Goal: Information Seeking & Learning: Learn about a topic

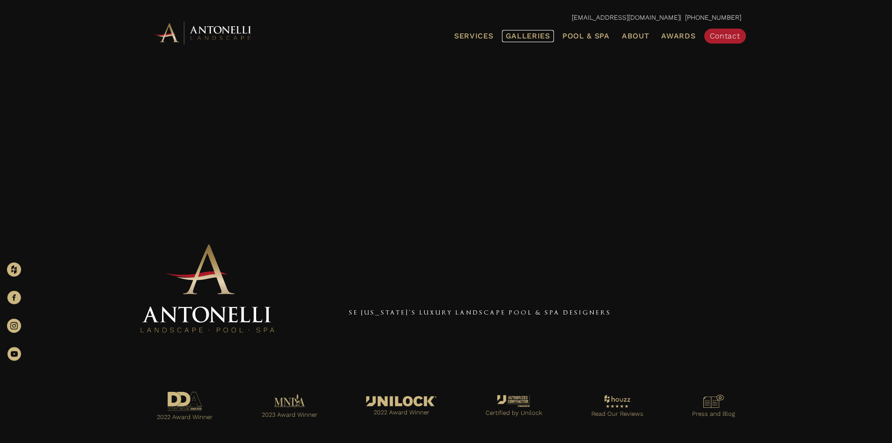
click at [526, 32] on span "Galleries" at bounding box center [528, 35] width 45 height 9
click at [547, 37] on span "Galleries" at bounding box center [528, 35] width 45 height 9
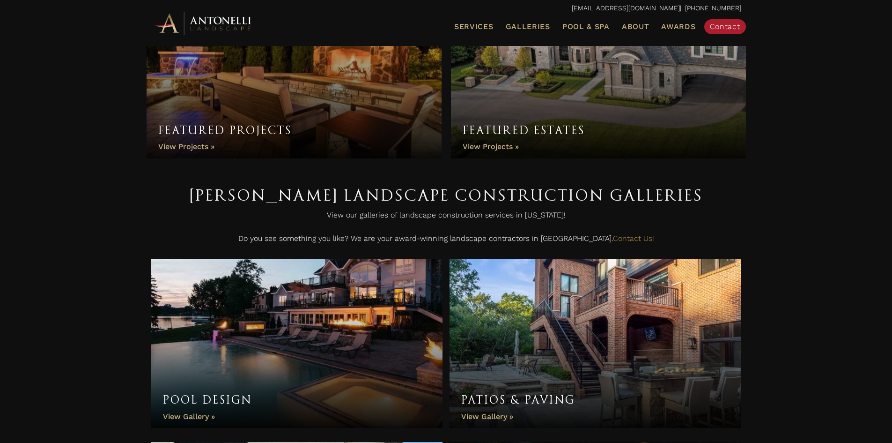
scroll to position [94, 0]
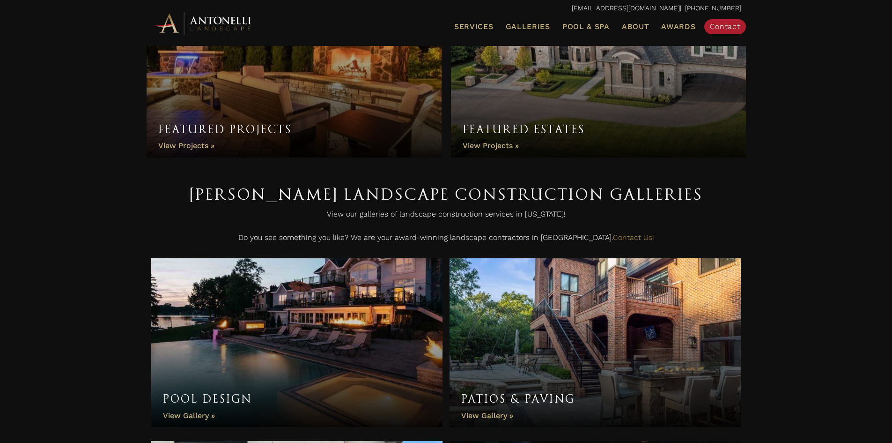
click at [258, 96] on link "Featured Projects" at bounding box center [294, 59] width 295 height 197
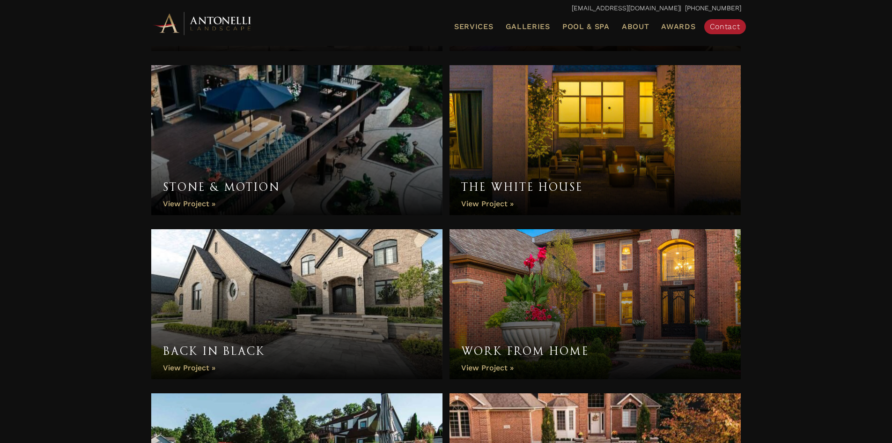
scroll to position [609, 0]
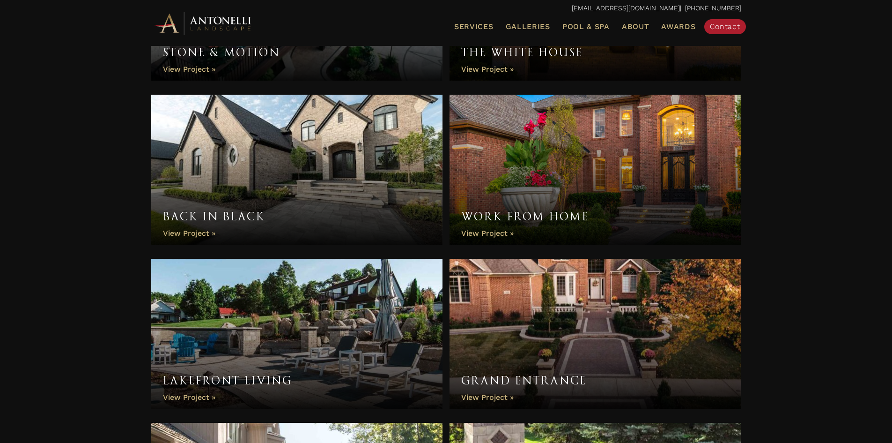
click at [297, 156] on link "Back in Black" at bounding box center [297, 170] width 292 height 150
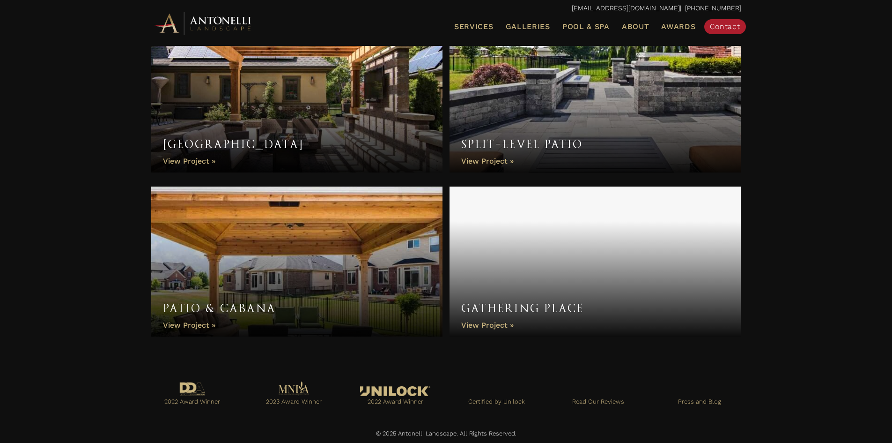
scroll to position [1338, 0]
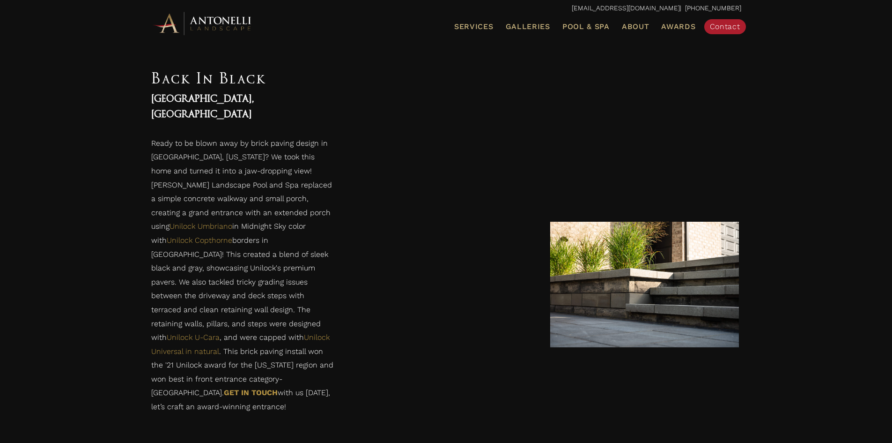
scroll to position [796, 0]
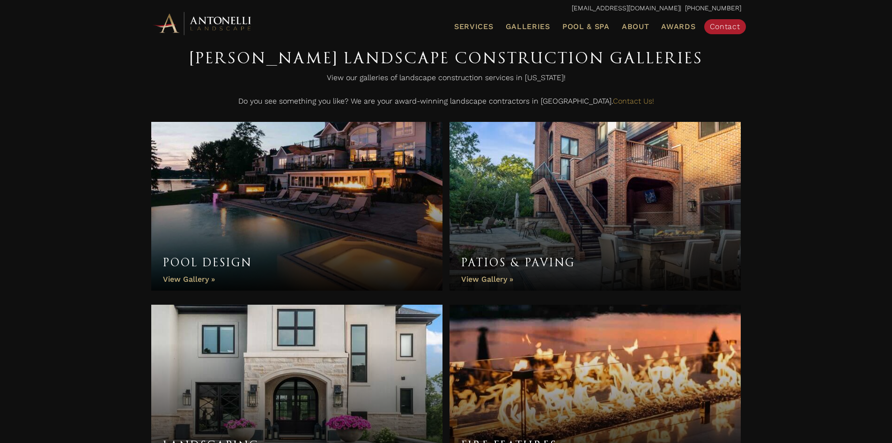
scroll to position [234, 0]
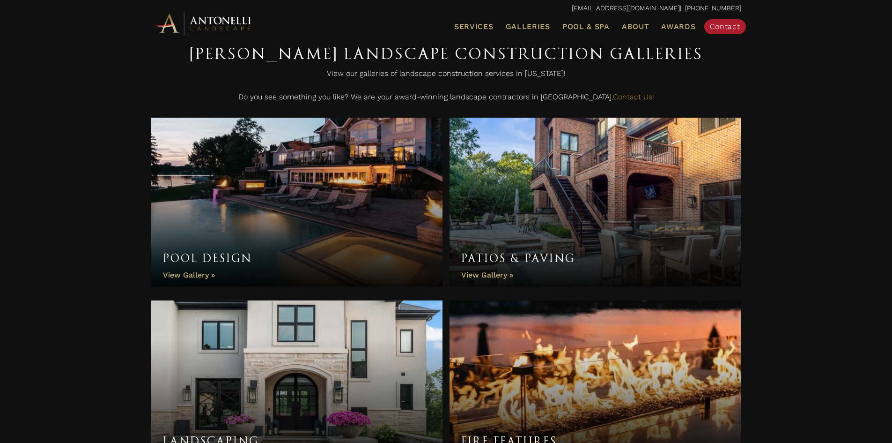
click at [283, 245] on link "Pool Design" at bounding box center [297, 202] width 292 height 169
click at [304, 170] on link "Pool Design" at bounding box center [297, 202] width 292 height 169
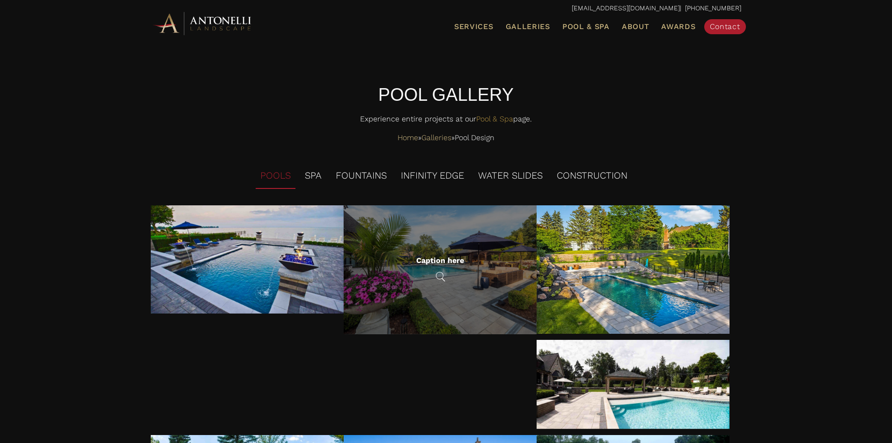
click at [462, 224] on div "Caption here" at bounding box center [440, 269] width 193 height 129
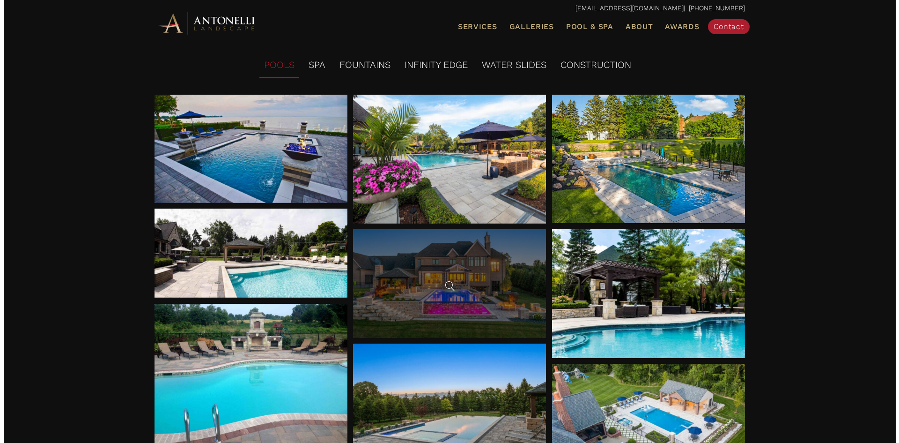
scroll to position [143, 0]
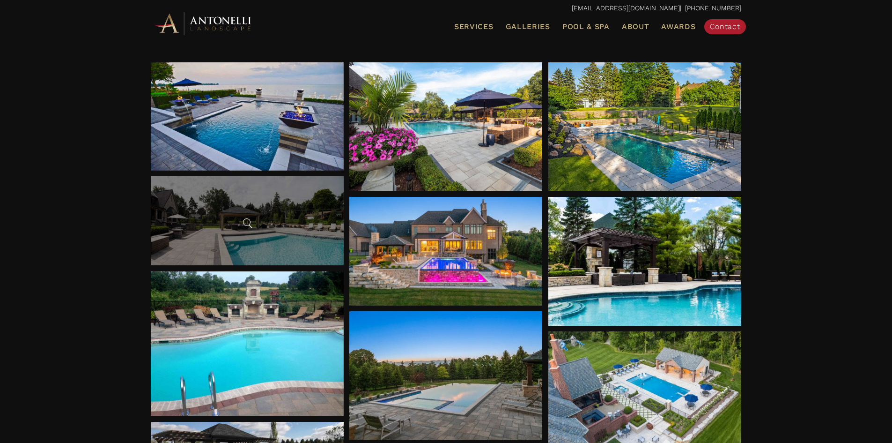
click at [292, 238] on div at bounding box center [247, 220] width 193 height 89
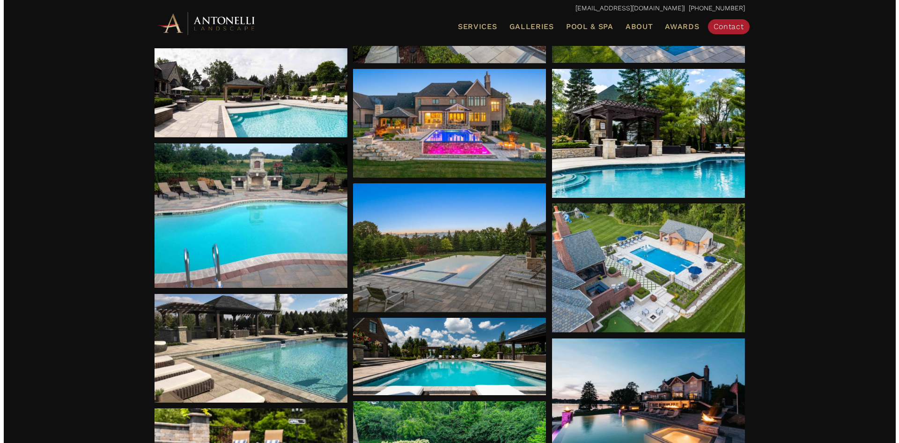
scroll to position [322, 0]
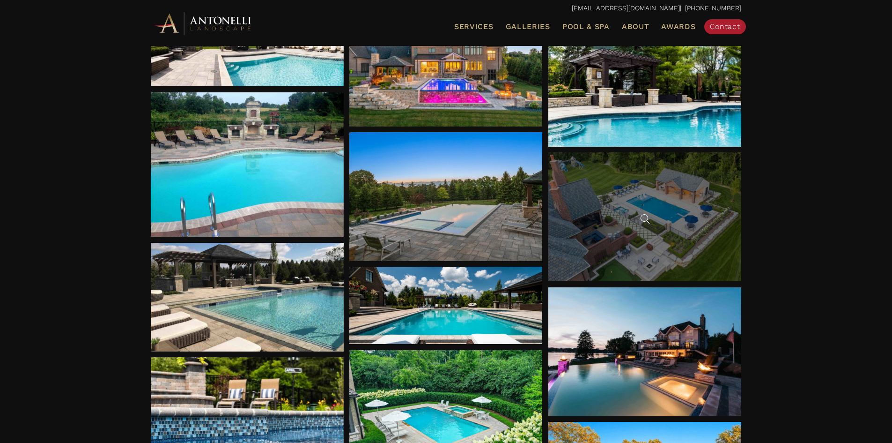
click at [678, 204] on div at bounding box center [645, 216] width 193 height 129
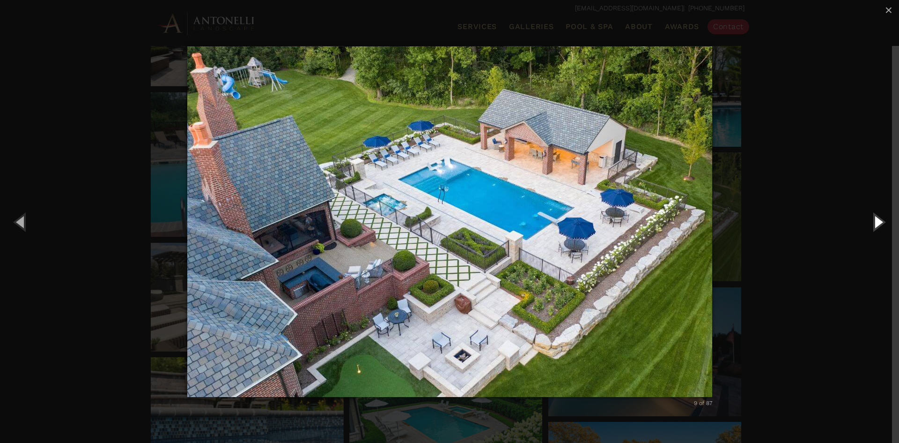
click at [886, 226] on button "Next (Right arrow key)" at bounding box center [878, 222] width 42 height 52
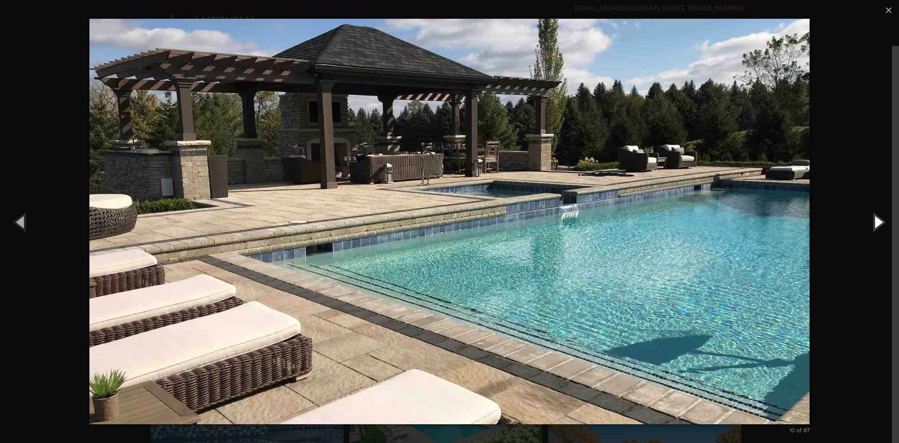
click at [886, 226] on button "Next (Right arrow key)" at bounding box center [878, 222] width 42 height 52
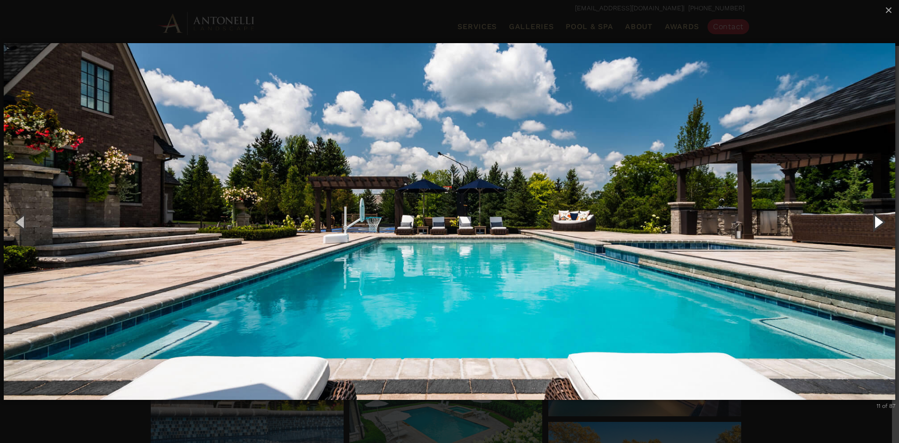
click at [886, 226] on button "Next (Right arrow key)" at bounding box center [878, 222] width 42 height 52
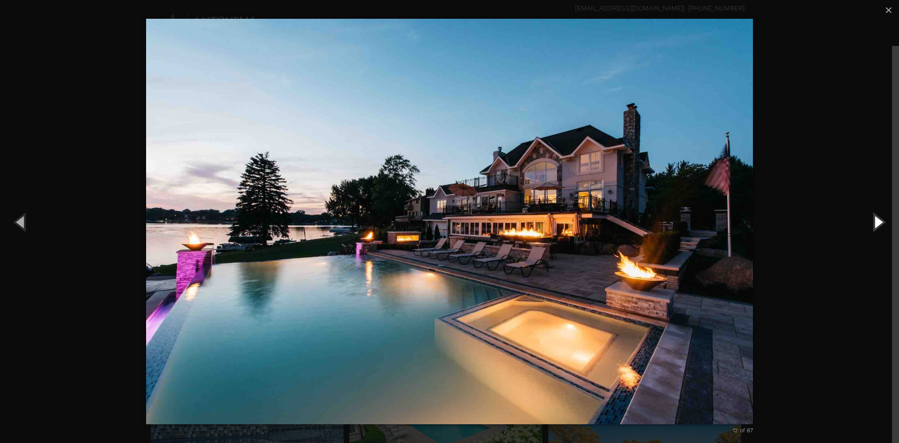
click at [886, 226] on button "Next (Right arrow key)" at bounding box center [878, 222] width 42 height 52
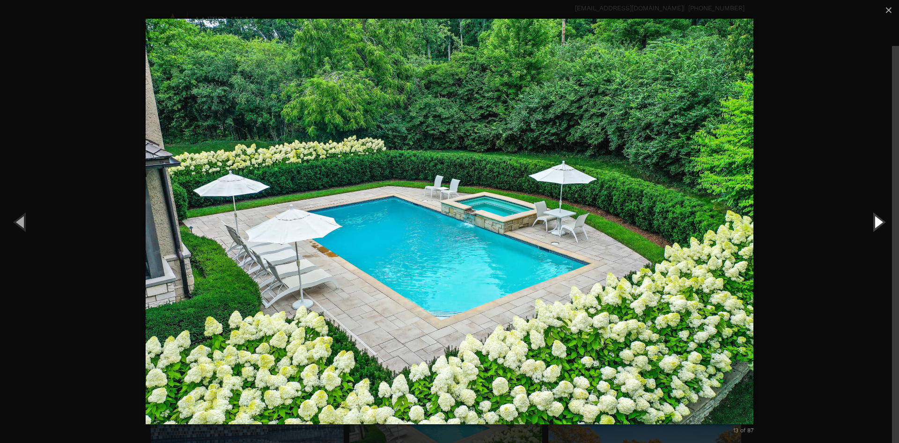
click at [886, 226] on button "Next (Right arrow key)" at bounding box center [878, 222] width 42 height 52
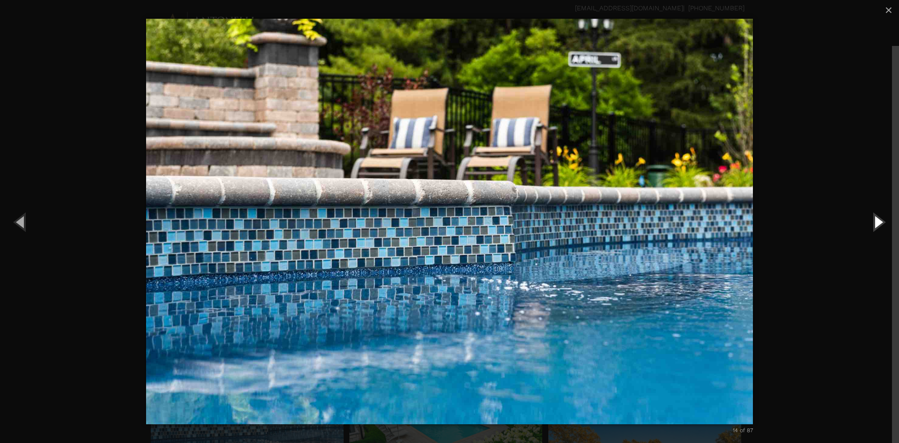
click at [886, 226] on button "Next (Right arrow key)" at bounding box center [878, 222] width 42 height 52
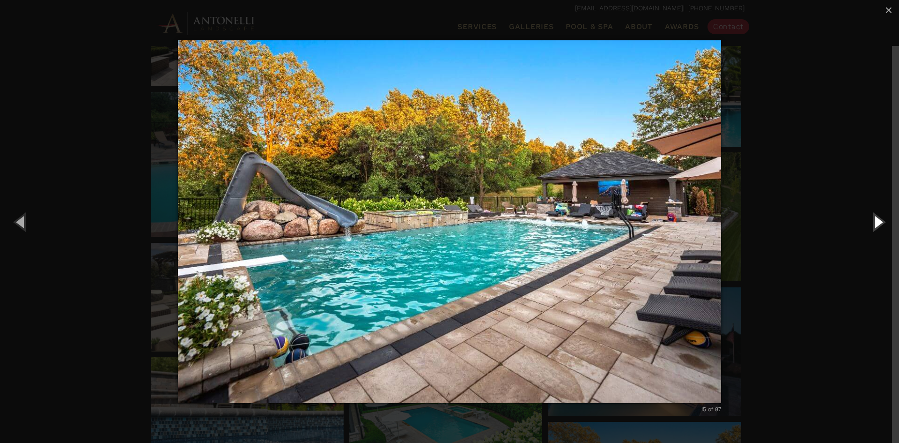
click at [886, 226] on button "Next (Right arrow key)" at bounding box center [878, 222] width 42 height 52
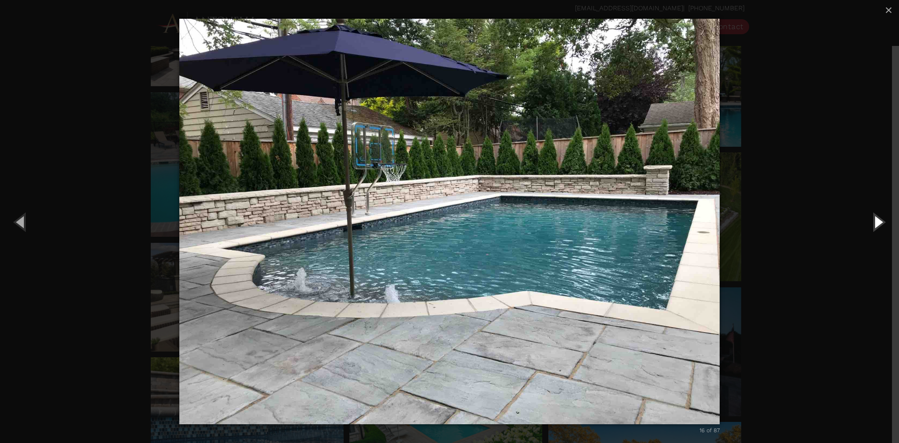
click at [886, 226] on button "Next (Right arrow key)" at bounding box center [878, 222] width 42 height 52
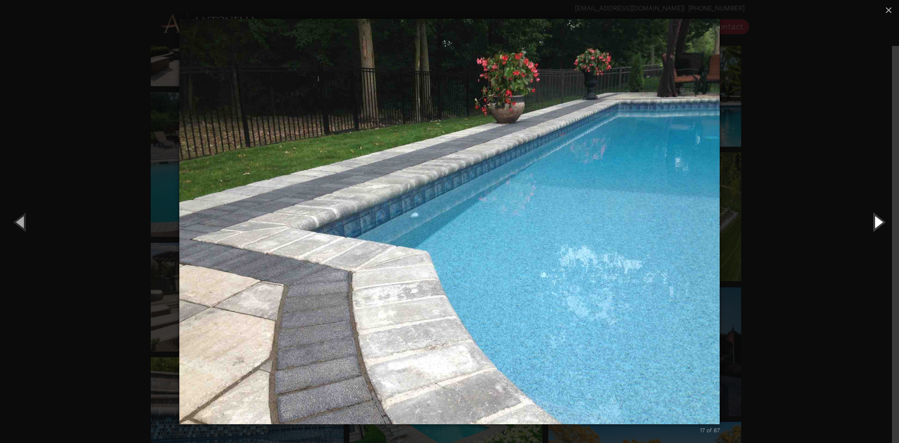
click at [886, 226] on button "Next (Right arrow key)" at bounding box center [878, 222] width 42 height 52
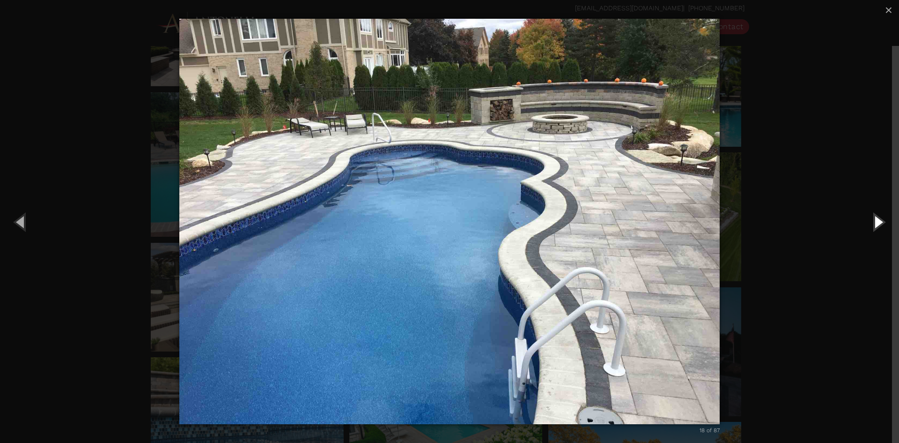
click at [886, 226] on button "Next (Right arrow key)" at bounding box center [878, 222] width 42 height 52
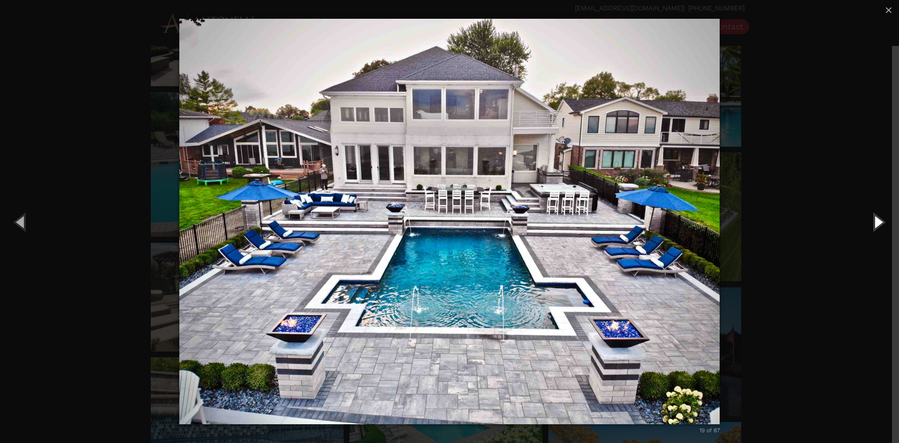
click at [886, 226] on button "Next (Right arrow key)" at bounding box center [878, 222] width 42 height 52
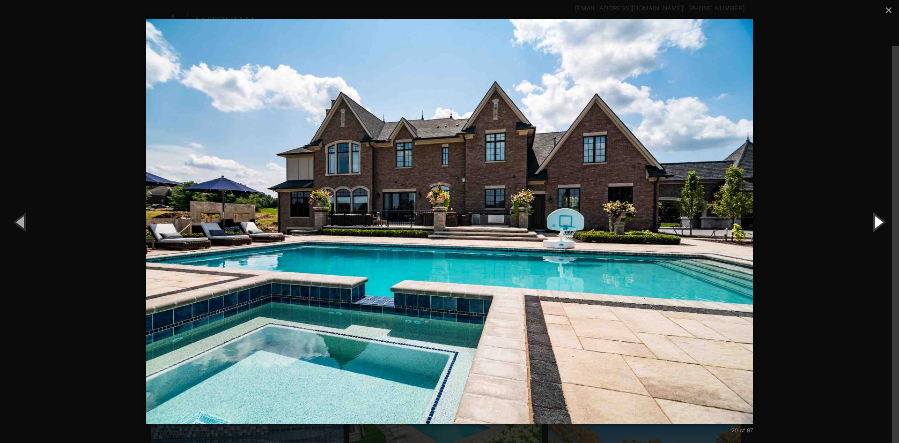
click at [886, 226] on button "Next (Right arrow key)" at bounding box center [878, 222] width 42 height 52
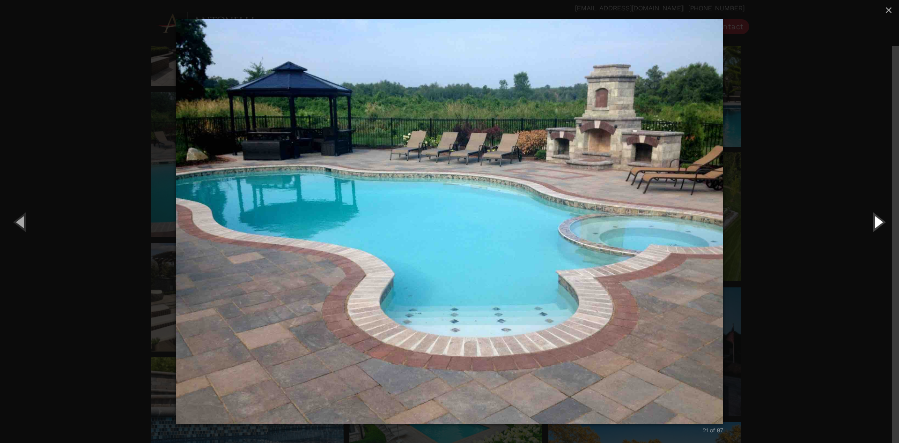
click at [886, 226] on button "Next (Right arrow key)" at bounding box center [878, 222] width 42 height 52
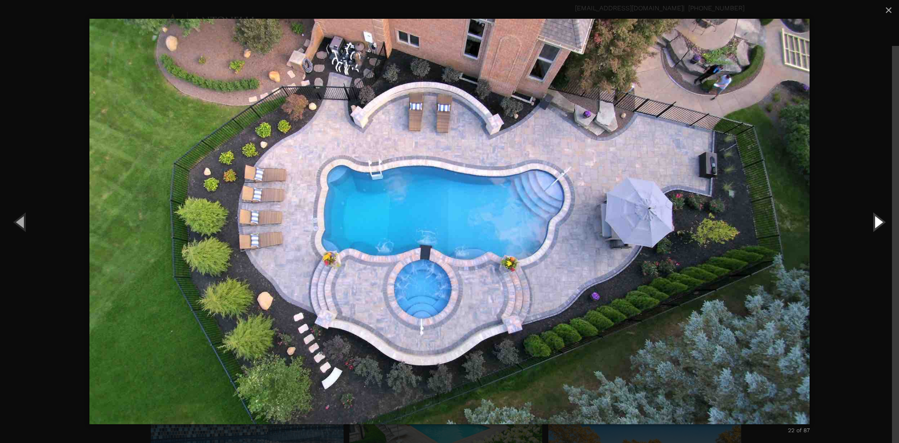
click at [886, 226] on button "Next (Right arrow key)" at bounding box center [878, 222] width 42 height 52
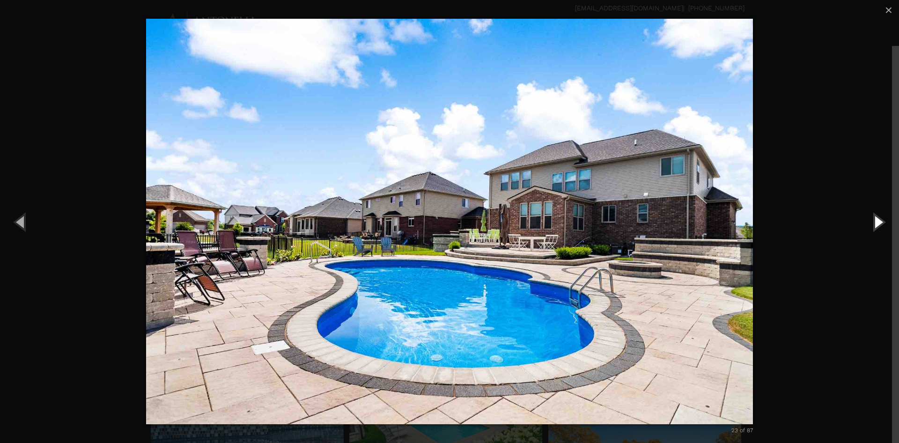
click at [886, 226] on button "Next (Right arrow key)" at bounding box center [878, 222] width 42 height 52
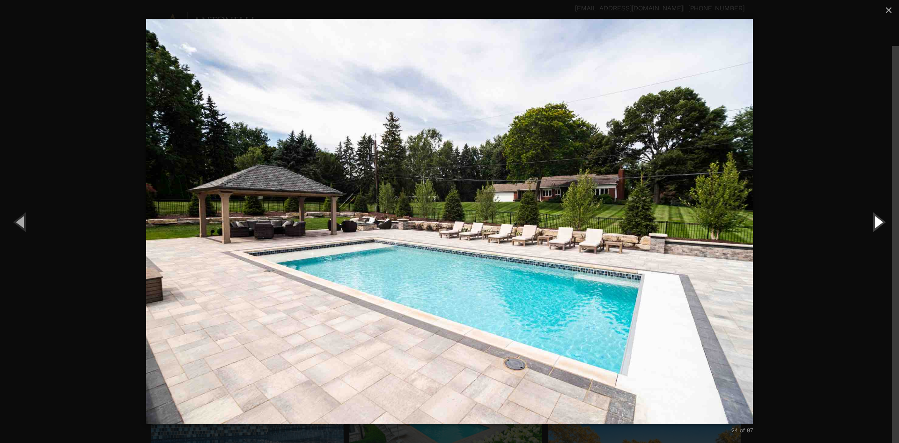
click at [881, 224] on button "Next (Right arrow key)" at bounding box center [878, 222] width 42 height 52
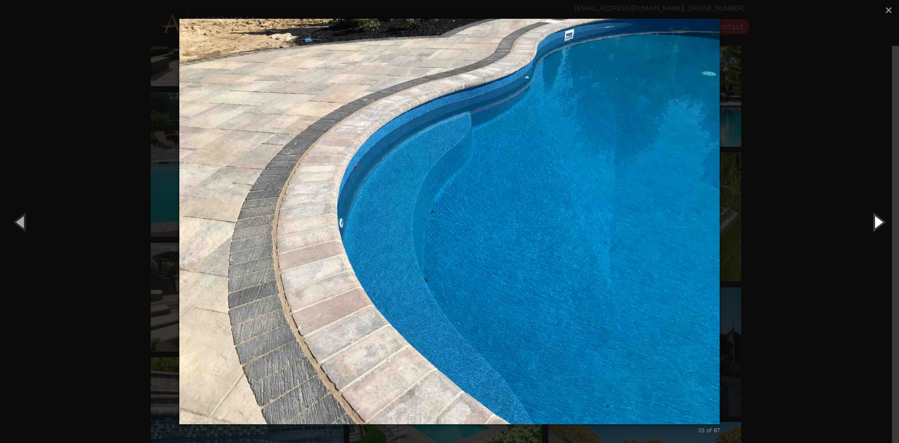
click at [881, 224] on button "Next (Right arrow key)" at bounding box center [878, 222] width 42 height 52
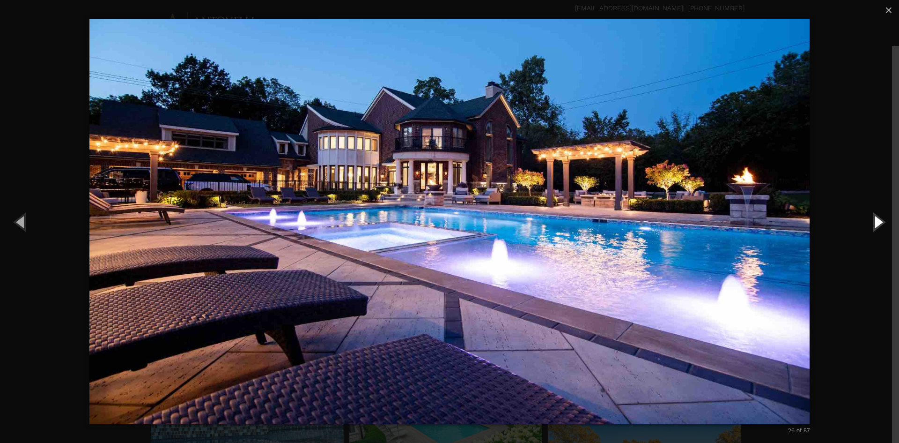
click at [881, 224] on button "Next (Right arrow key)" at bounding box center [878, 222] width 42 height 52
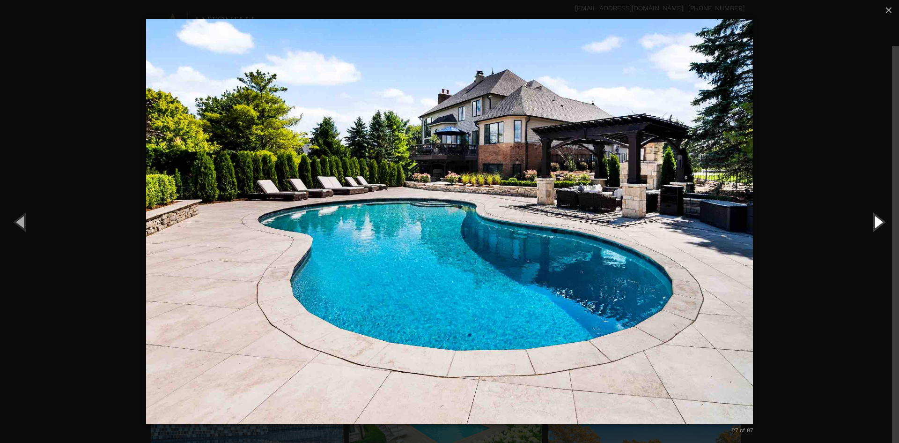
click at [881, 224] on button "Next (Right arrow key)" at bounding box center [878, 222] width 42 height 52
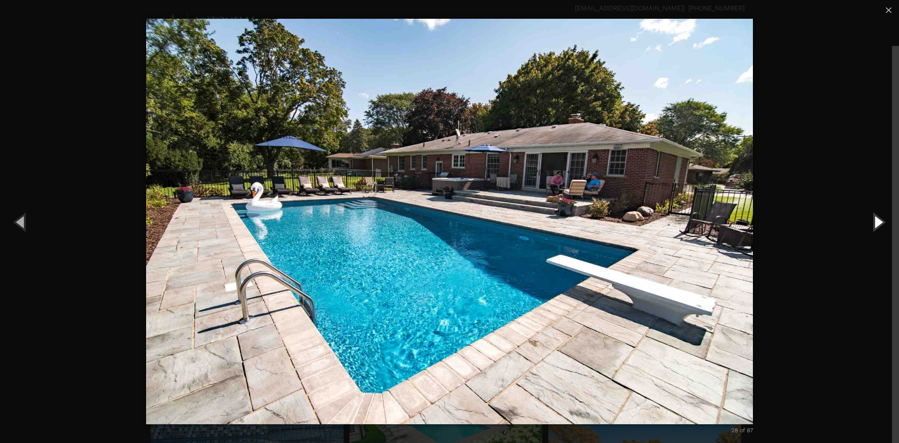
click at [881, 224] on button "Next (Right arrow key)" at bounding box center [878, 222] width 42 height 52
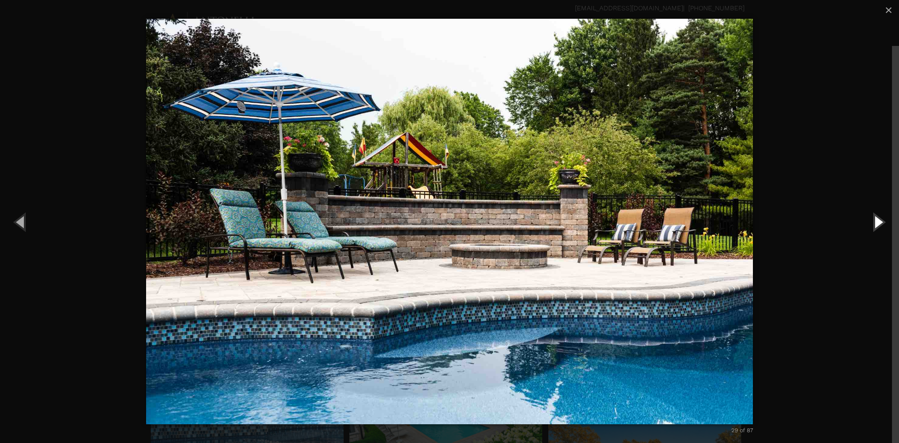
click at [881, 224] on button "Next (Right arrow key)" at bounding box center [878, 222] width 42 height 52
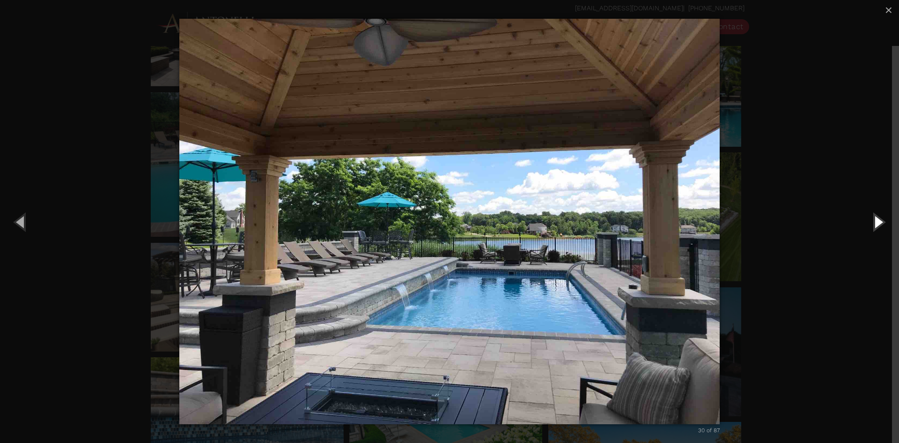
click at [881, 224] on button "Next (Right arrow key)" at bounding box center [878, 222] width 42 height 52
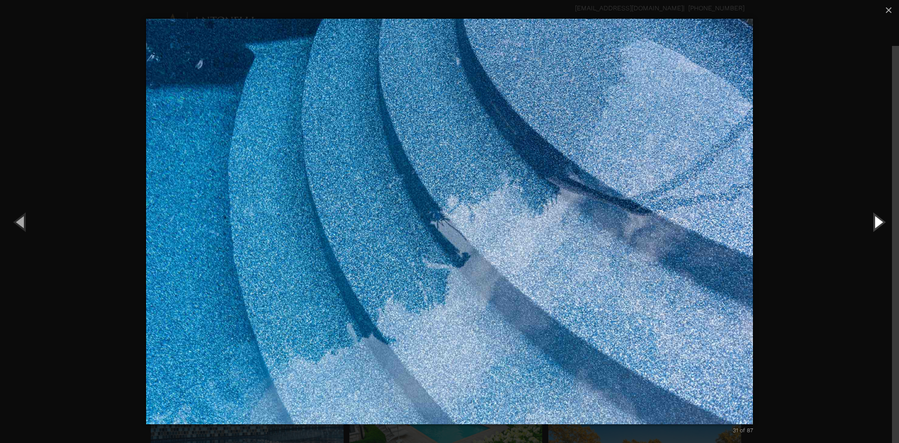
click at [881, 224] on button "Next (Right arrow key)" at bounding box center [878, 222] width 42 height 52
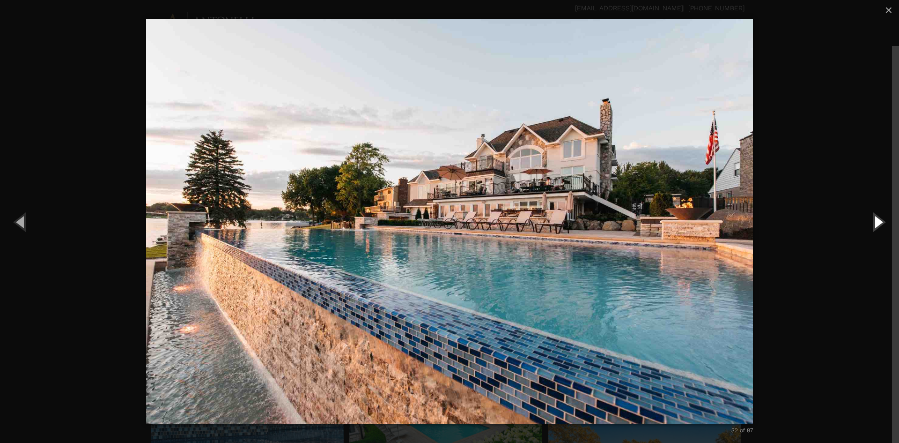
click at [881, 224] on button "Next (Right arrow key)" at bounding box center [878, 222] width 42 height 52
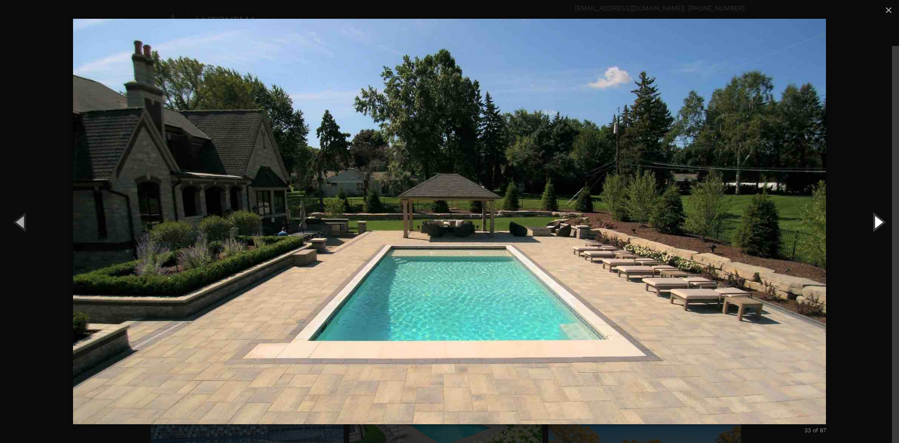
click at [881, 224] on button "Next (Right arrow key)" at bounding box center [878, 222] width 42 height 52
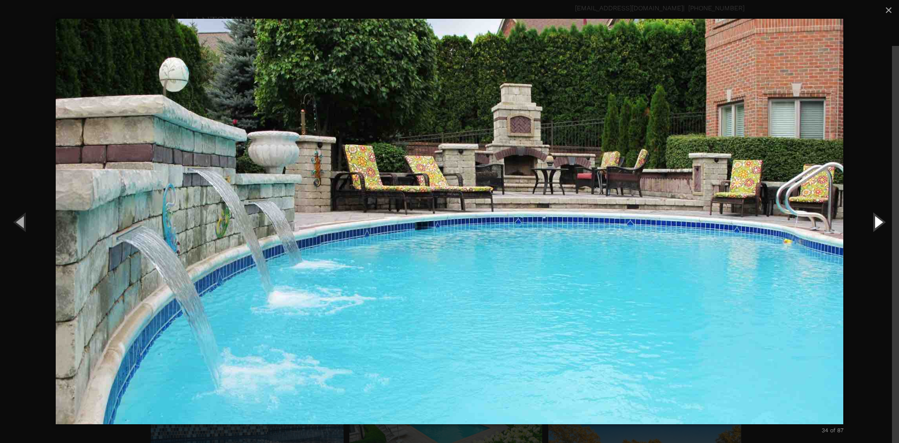
click at [881, 224] on button "Next (Right arrow key)" at bounding box center [878, 222] width 42 height 52
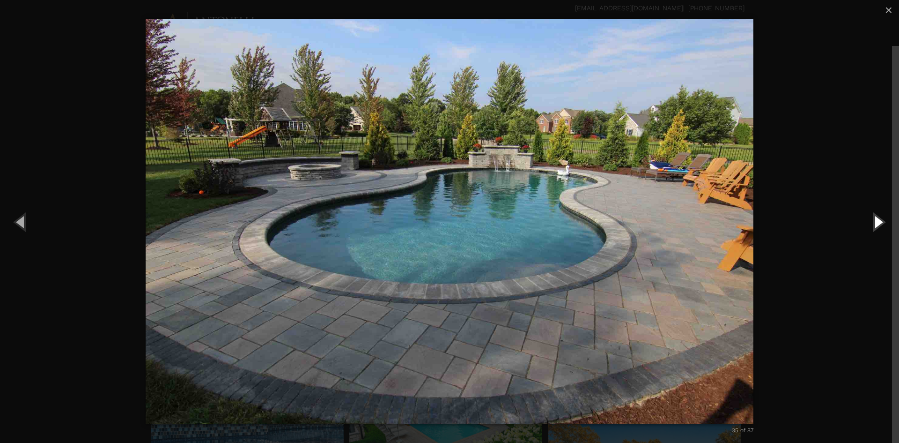
click at [881, 224] on button "Next (Right arrow key)" at bounding box center [878, 222] width 42 height 52
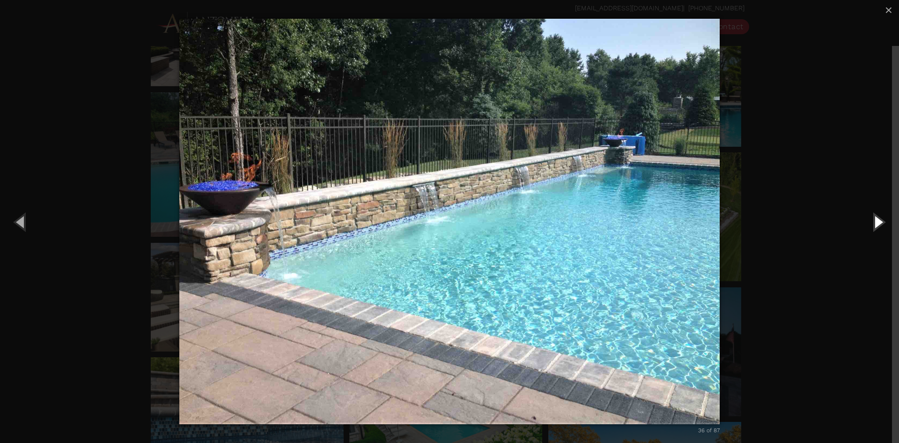
click at [881, 224] on button "Next (Right arrow key)" at bounding box center [878, 222] width 42 height 52
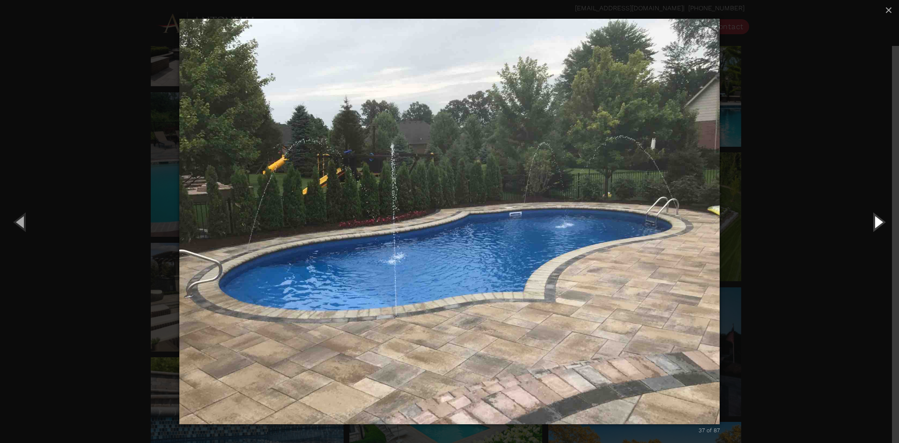
click at [880, 224] on button "Next (Right arrow key)" at bounding box center [878, 222] width 42 height 52
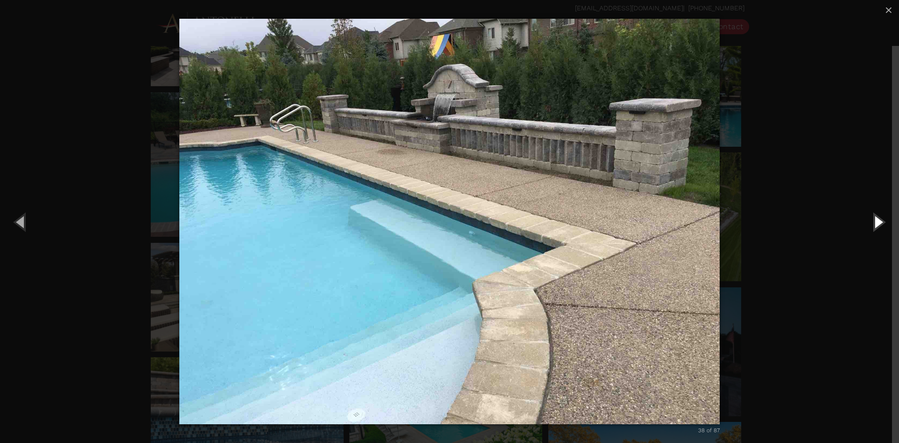
click at [880, 224] on button "Next (Right arrow key)" at bounding box center [878, 222] width 42 height 52
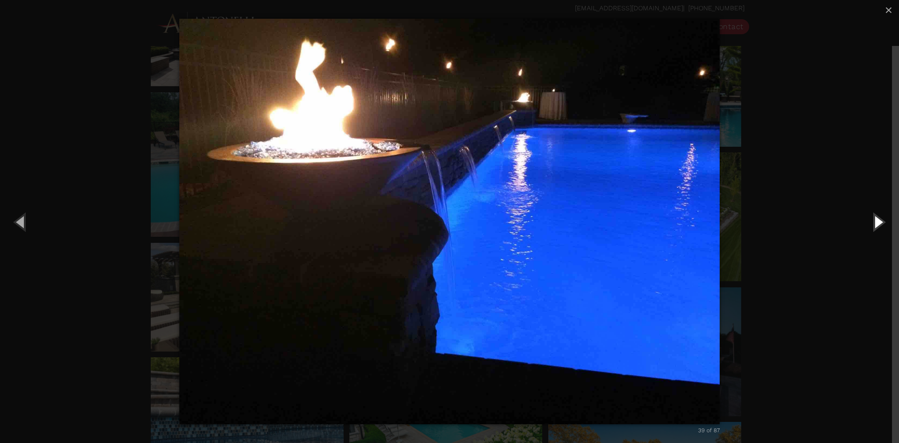
click at [880, 224] on button "Next (Right arrow key)" at bounding box center [878, 222] width 42 height 52
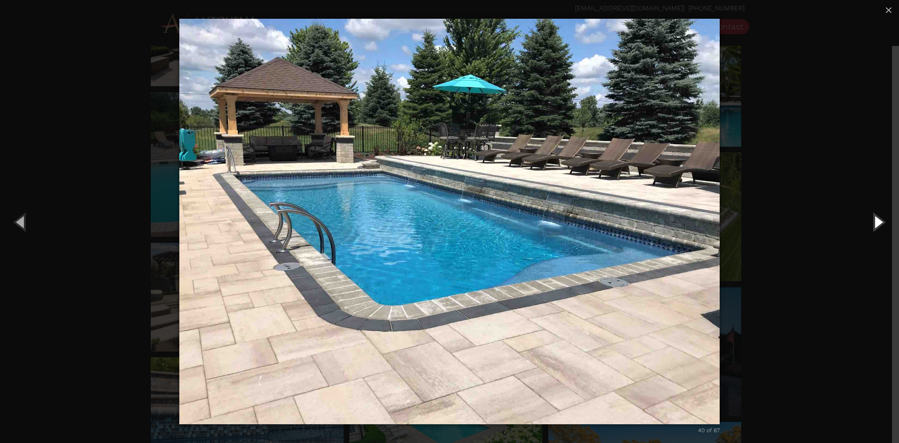
click at [880, 224] on button "Next (Right arrow key)" at bounding box center [878, 222] width 42 height 52
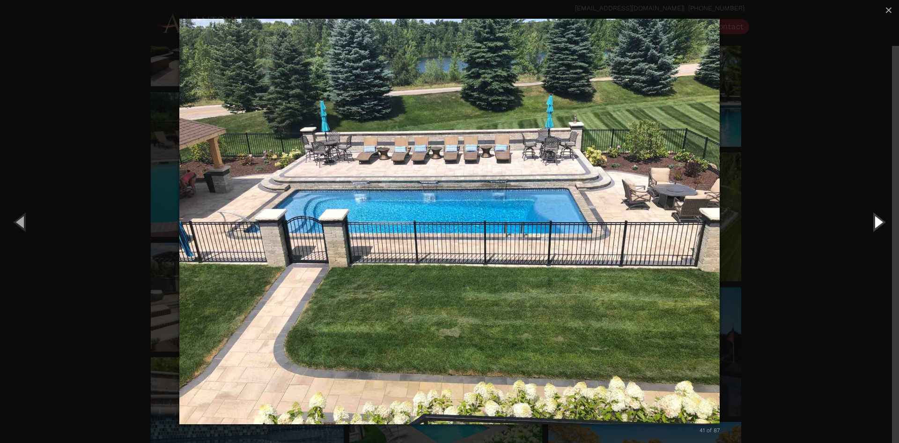
click at [880, 224] on button "Next (Right arrow key)" at bounding box center [878, 222] width 42 height 52
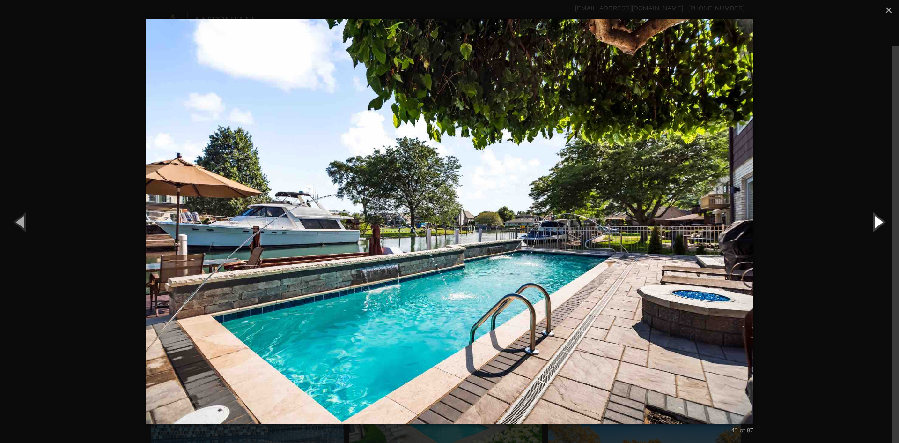
click at [880, 224] on button "Next (Right arrow key)" at bounding box center [878, 222] width 42 height 52
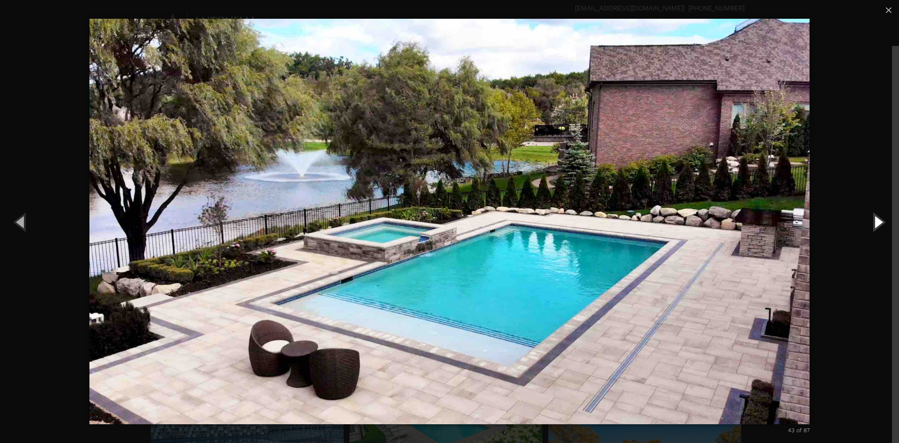
click at [880, 224] on button "Next (Right arrow key)" at bounding box center [878, 222] width 42 height 52
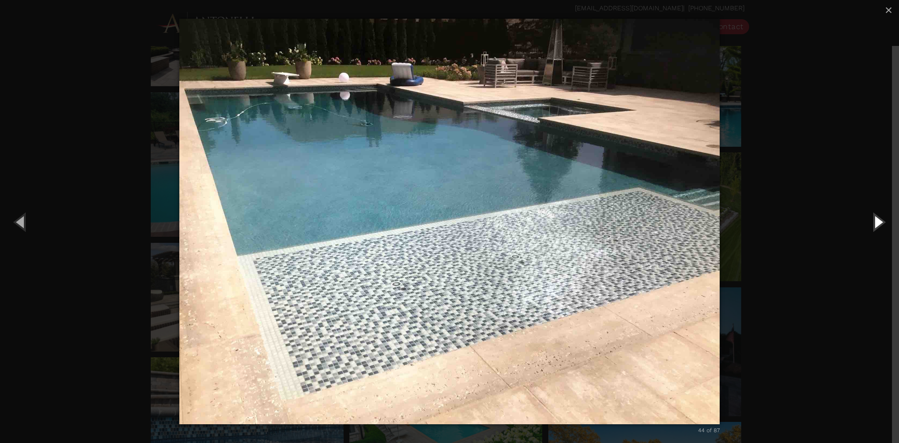
click at [880, 224] on button "Next (Right arrow key)" at bounding box center [878, 222] width 42 height 52
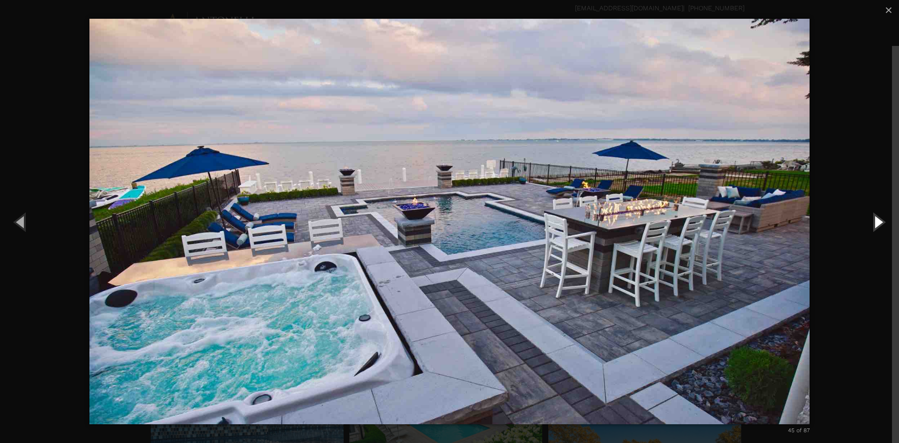
click at [880, 224] on button "Next (Right arrow key)" at bounding box center [878, 222] width 42 height 52
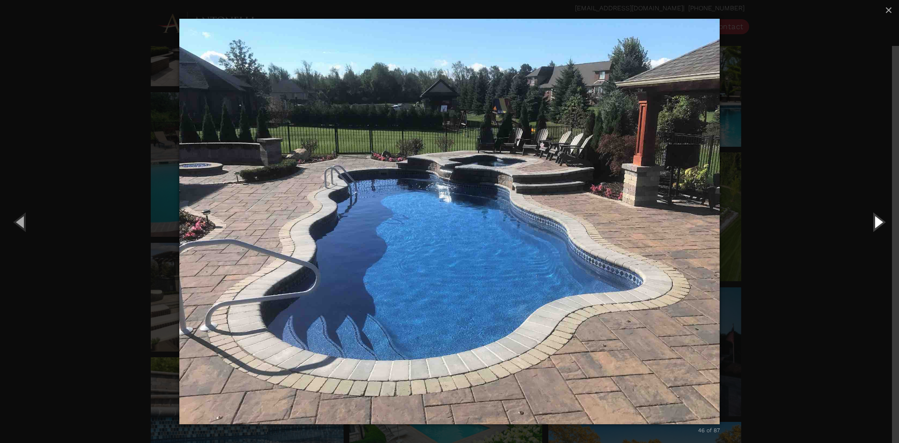
click at [880, 224] on button "Next (Right arrow key)" at bounding box center [878, 222] width 42 height 52
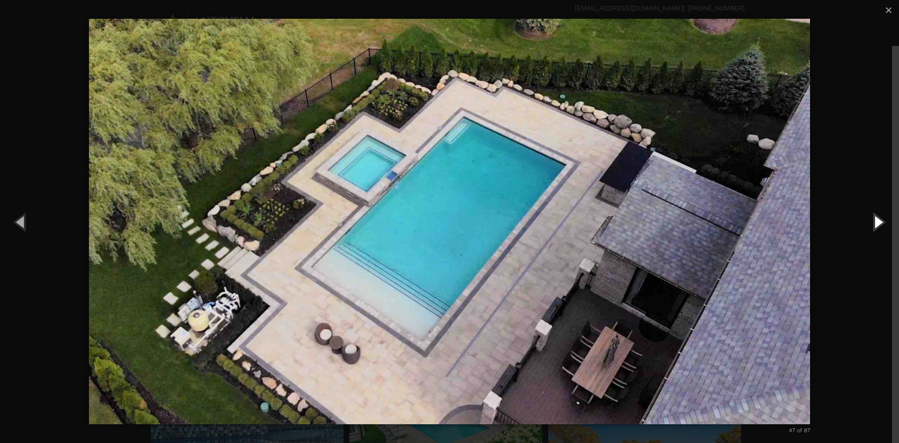
click at [880, 224] on button "Next (Right arrow key)" at bounding box center [878, 222] width 42 height 52
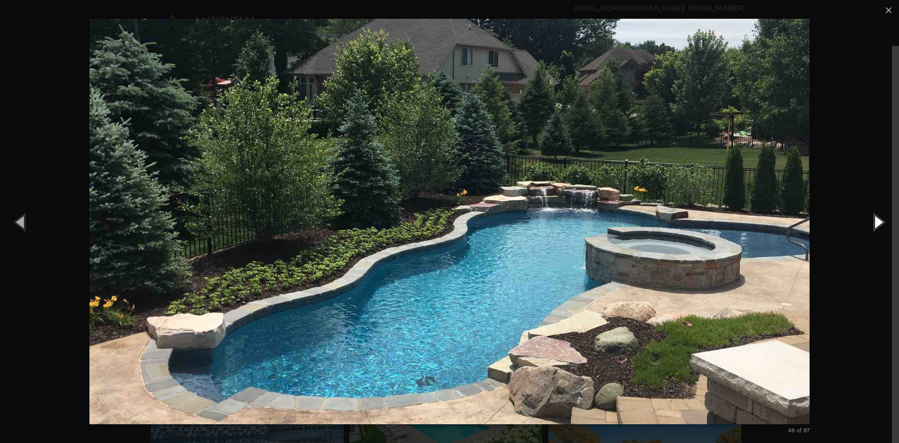
click at [880, 224] on button "Next (Right arrow key)" at bounding box center [878, 222] width 42 height 52
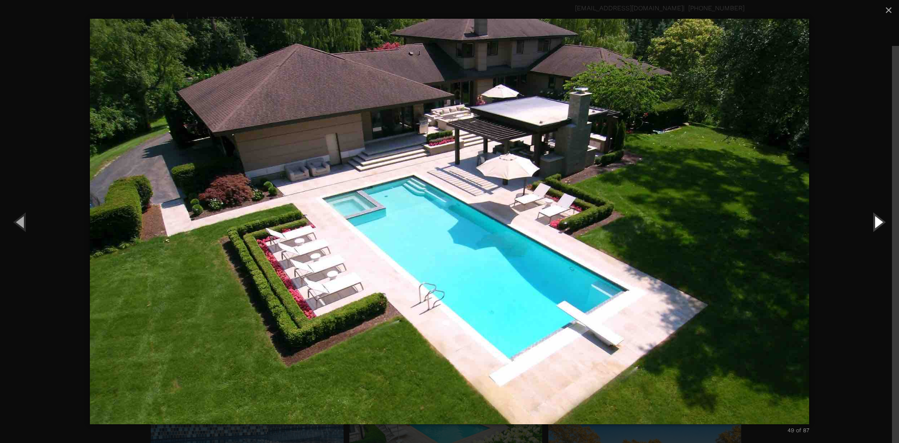
click at [878, 224] on button "Next (Right arrow key)" at bounding box center [878, 222] width 42 height 52
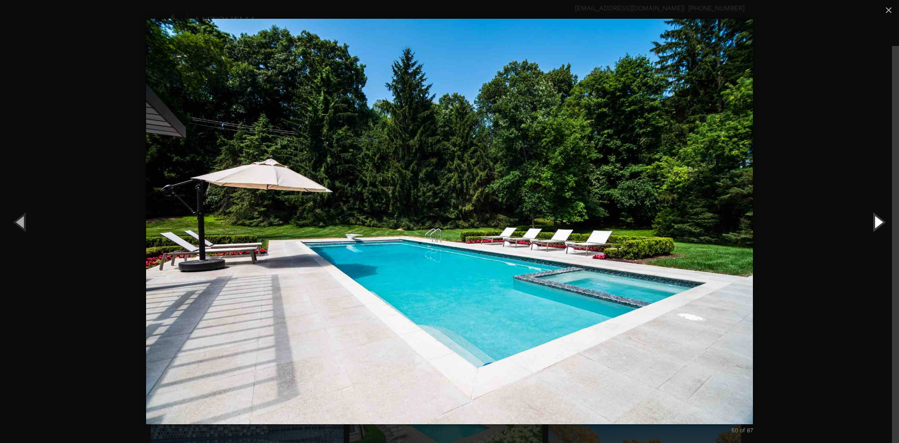
click at [878, 224] on button "Next (Right arrow key)" at bounding box center [878, 222] width 42 height 52
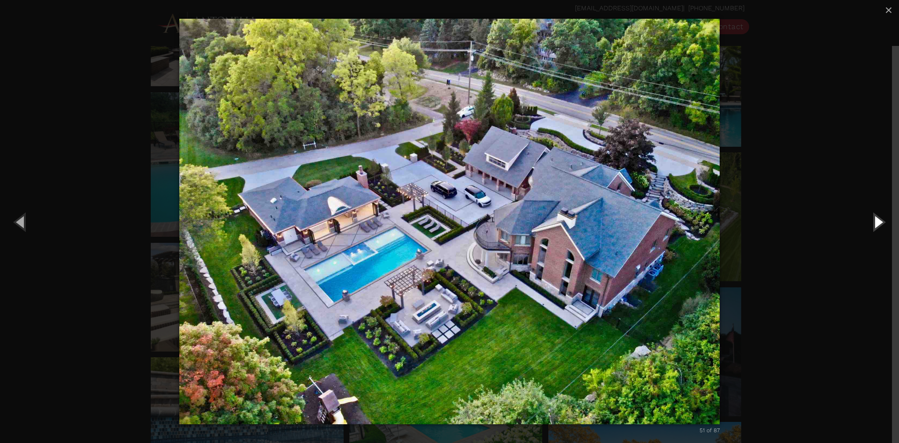
click at [885, 221] on button "Next (Right arrow key)" at bounding box center [878, 222] width 42 height 52
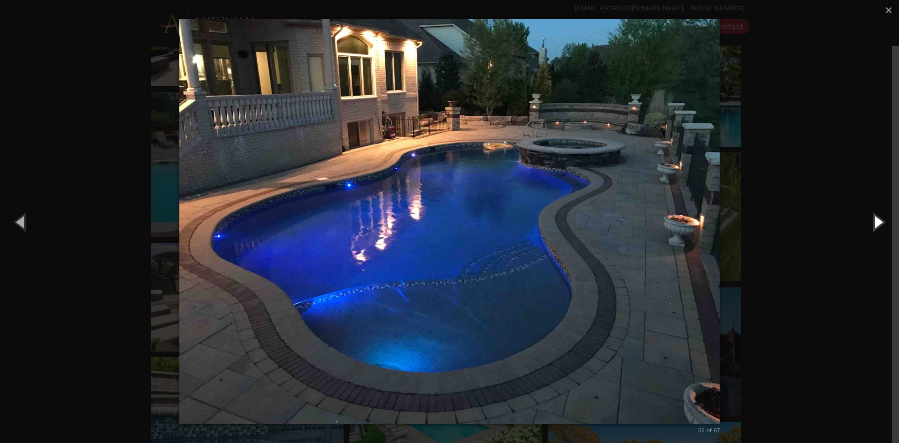
click at [885, 221] on button "Next (Right arrow key)" at bounding box center [878, 222] width 42 height 52
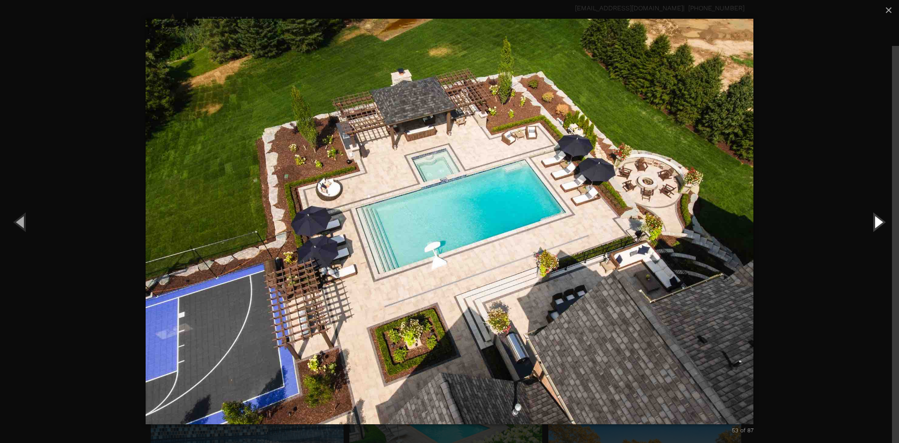
click at [883, 221] on button "Next (Right arrow key)" at bounding box center [878, 222] width 42 height 52
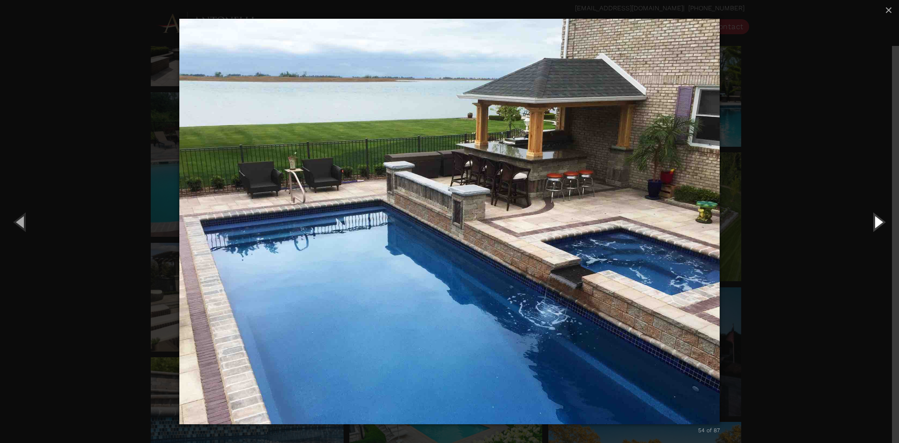
click at [883, 221] on button "Next (Right arrow key)" at bounding box center [878, 222] width 42 height 52
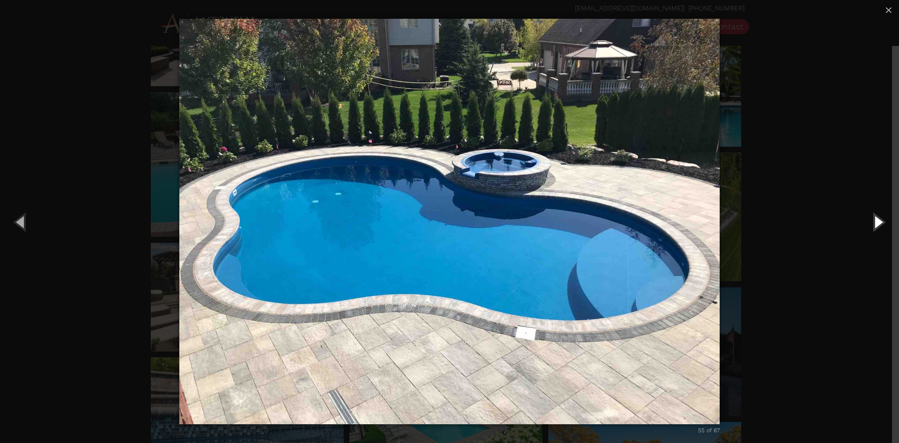
click at [883, 221] on button "Next (Right arrow key)" at bounding box center [878, 222] width 42 height 52
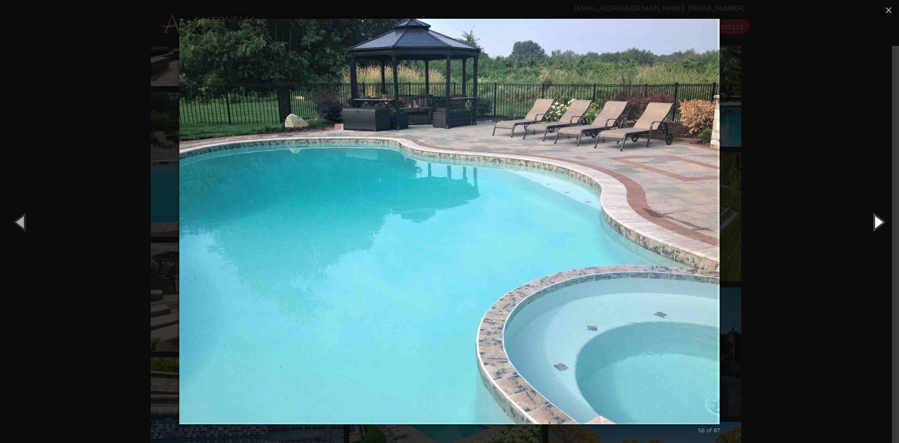
click at [883, 221] on button "Next (Right arrow key)" at bounding box center [878, 222] width 42 height 52
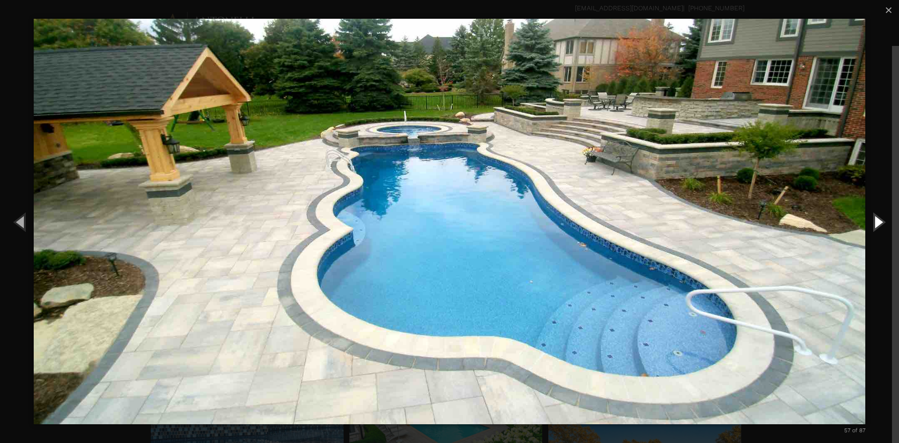
click at [883, 221] on button "Next (Right arrow key)" at bounding box center [878, 222] width 42 height 52
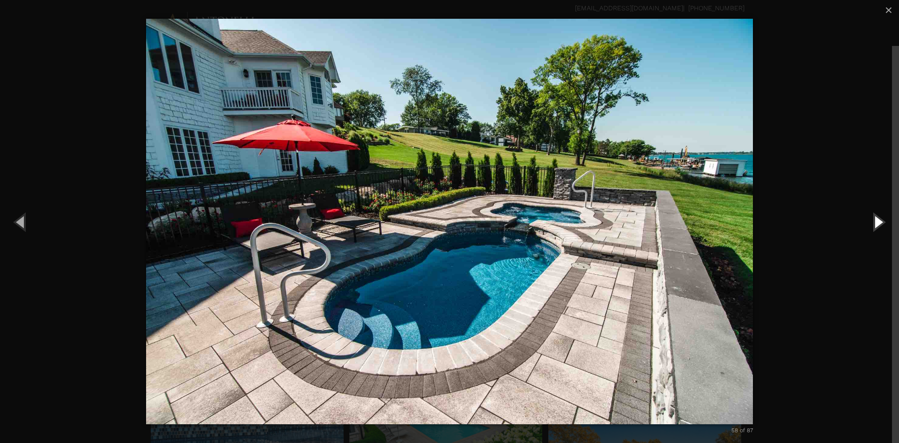
click at [883, 221] on button "Next (Right arrow key)" at bounding box center [878, 222] width 42 height 52
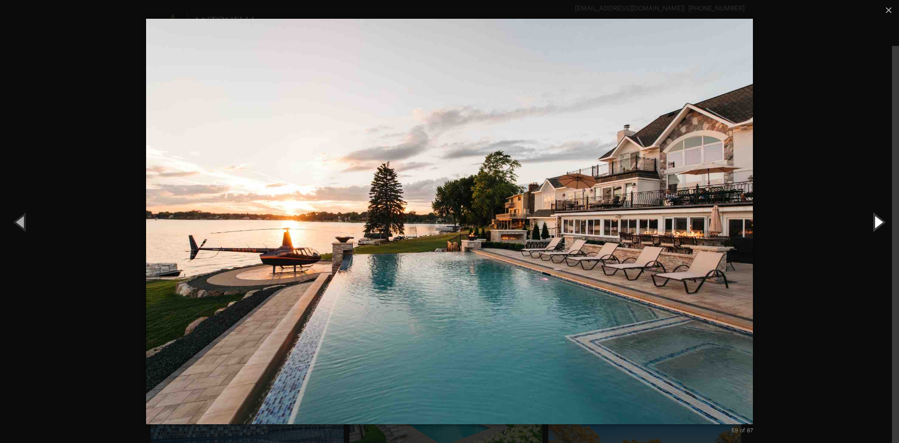
click at [883, 221] on button "Next (Right arrow key)" at bounding box center [878, 222] width 42 height 52
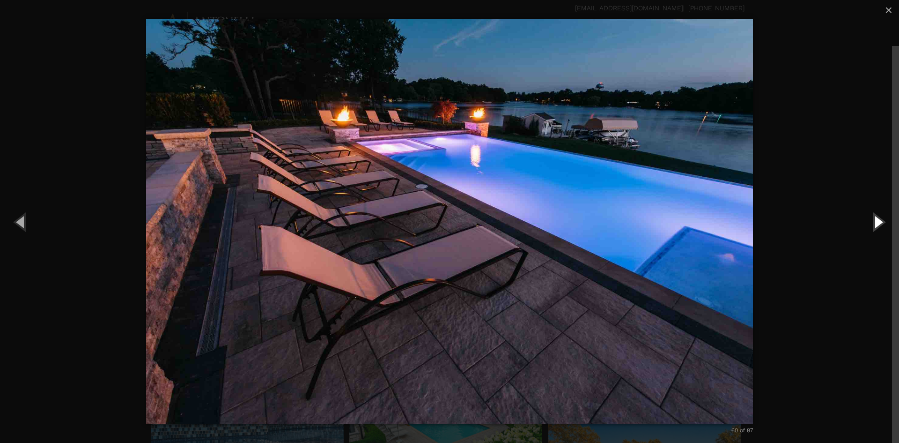
click at [883, 221] on button "Next (Right arrow key)" at bounding box center [878, 222] width 42 height 52
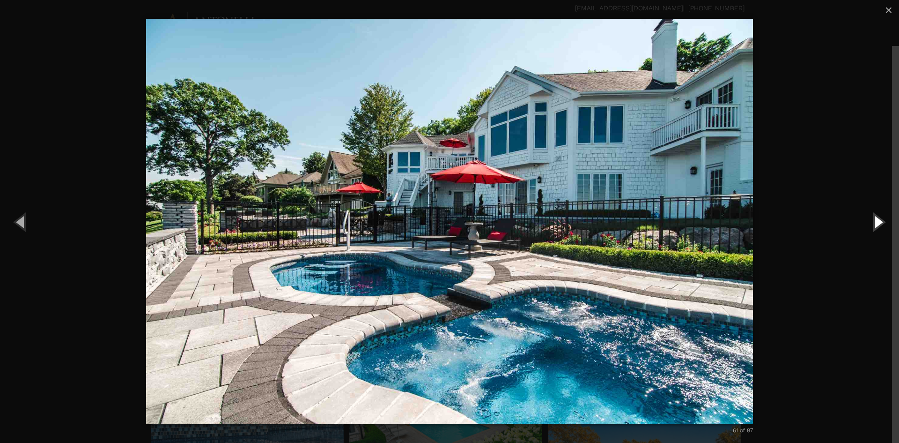
click at [883, 221] on button "Next (Right arrow key)" at bounding box center [878, 222] width 42 height 52
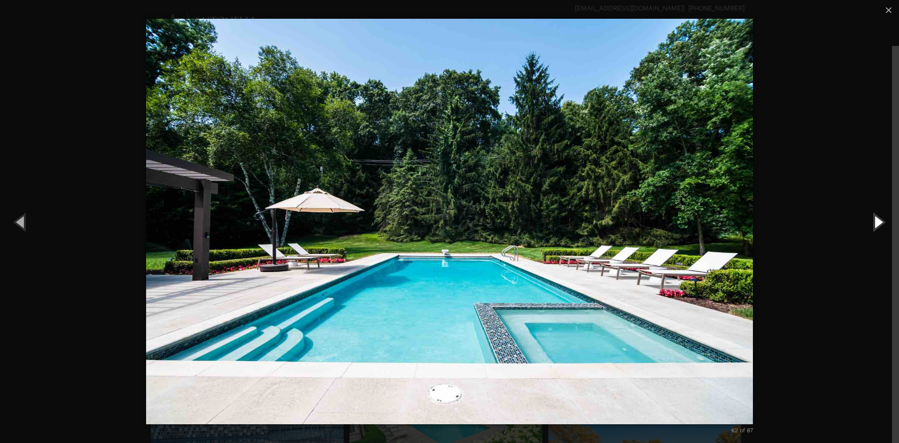
click at [883, 221] on button "Next (Right arrow key)" at bounding box center [878, 222] width 42 height 52
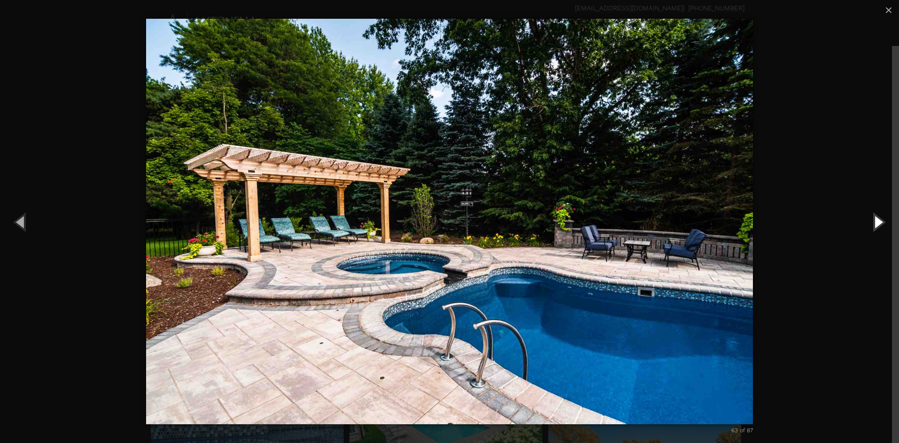
click at [883, 221] on button "Next (Right arrow key)" at bounding box center [878, 222] width 42 height 52
